Goal: Information Seeking & Learning: Understand process/instructions

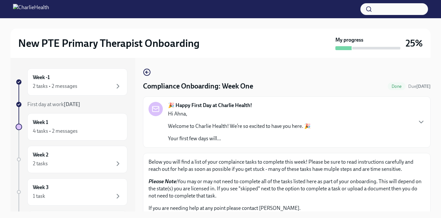
scroll to position [892, 0]
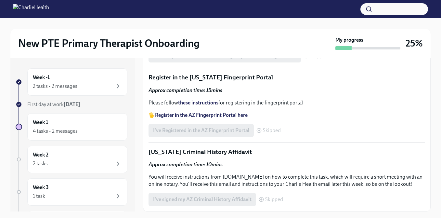
click at [195, 106] on strong "these instructions" at bounding box center [198, 102] width 40 height 6
click at [182, 137] on div "I've Registered in the AZ Fingerprint Portal Skipped" at bounding box center [215, 130] width 132 height 13
click at [265, 133] on span "Skipped" at bounding box center [272, 130] width 18 height 5
click at [260, 130] on icon at bounding box center [259, 130] width 2 height 0
click at [275, 133] on span "Skipped" at bounding box center [272, 130] width 18 height 5
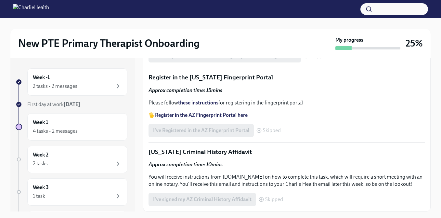
click at [240, 137] on div "I've Registered in the AZ Fingerprint Portal Skipped" at bounding box center [215, 130] width 132 height 13
click at [256, 106] on p "Please follow these instructions for registering in the fingerprint portal" at bounding box center [287, 102] width 277 height 7
click at [260, 133] on icon at bounding box center [258, 130] width 5 height 5
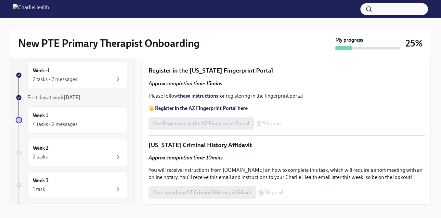
scroll to position [7, 0]
click at [281, 192] on span "Skipped" at bounding box center [274, 191] width 18 height 5
click at [266, 193] on span "Skipped" at bounding box center [274, 191] width 18 height 5
click at [251, 33] on span "Skipped" at bounding box center [258, 30] width 18 height 5
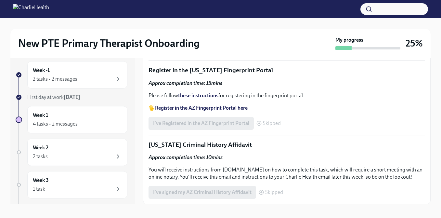
click at [211, 4] on div "480 KB" at bounding box center [292, 1] width 254 height 6
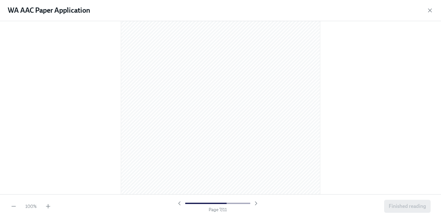
scroll to position [2619, 0]
click at [430, 12] on icon "button" at bounding box center [430, 10] width 6 height 6
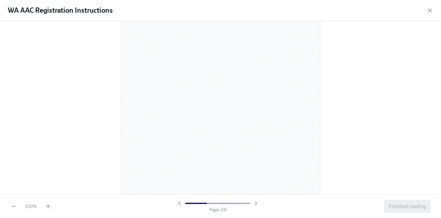
scroll to position [294, 0]
